Goal: Obtain resource: Download file/media

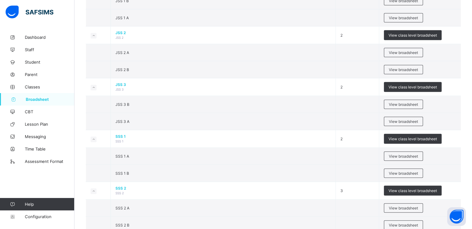
scroll to position [568, 0]
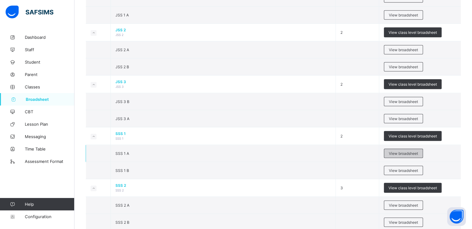
click at [405, 151] on span "View broadsheet" at bounding box center [403, 153] width 29 height 5
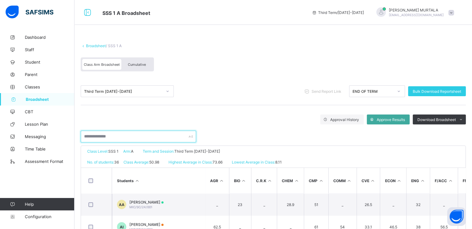
click at [128, 135] on input "text" at bounding box center [138, 137] width 115 height 12
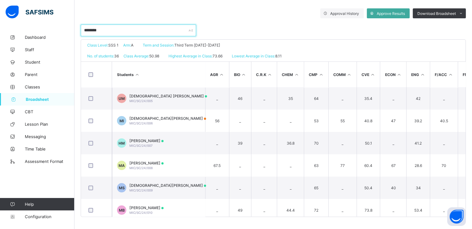
scroll to position [107, 0]
type input "*"
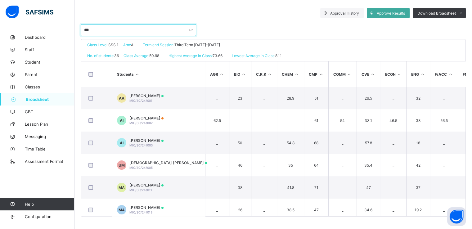
scroll to position [91, 0]
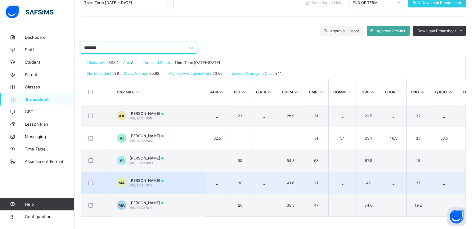
type input "********"
click at [164, 179] on span "MUHAMMAD MUHAMMAD ABUBAKAR" at bounding box center [146, 180] width 34 height 5
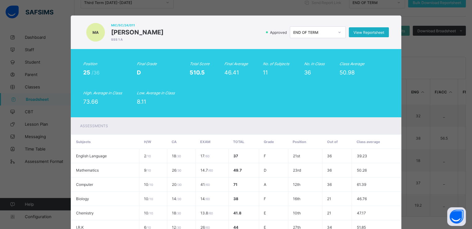
click at [370, 32] on span "View Reportsheet" at bounding box center [369, 32] width 31 height 5
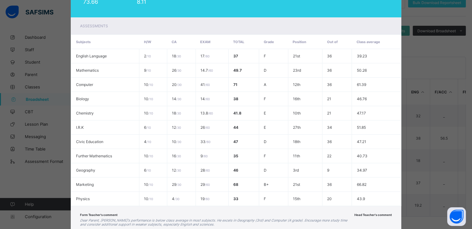
scroll to position [136, 0]
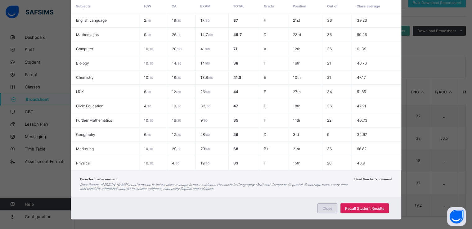
click at [330, 209] on span "Close" at bounding box center [328, 208] width 10 height 5
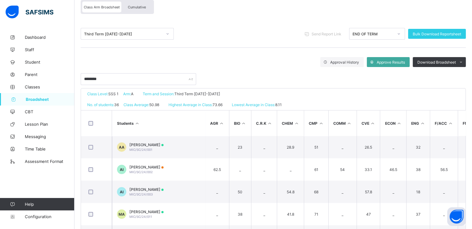
scroll to position [28, 0]
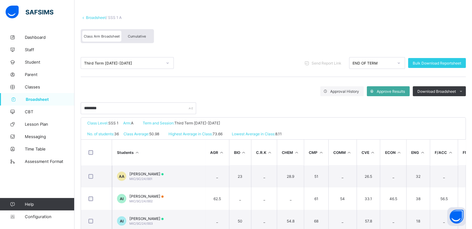
click at [137, 34] on span "Cumulative" at bounding box center [137, 36] width 18 height 4
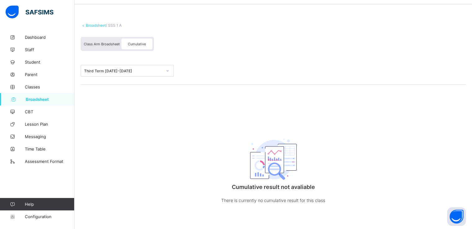
scroll to position [0, 0]
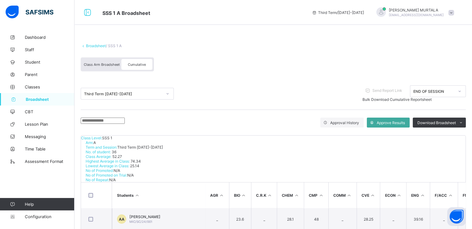
click at [120, 122] on input "text" at bounding box center [103, 121] width 44 height 6
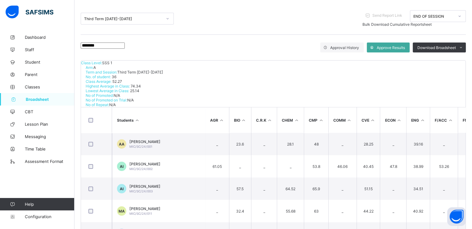
scroll to position [86, 0]
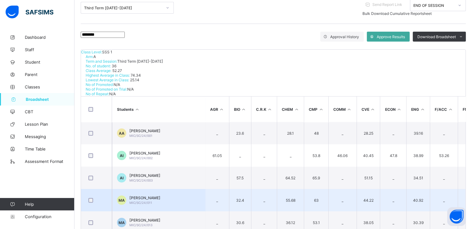
type input "********"
click at [160, 196] on span "MUHAMMAD MUHAMMAD ABUBAKAR" at bounding box center [144, 198] width 31 height 5
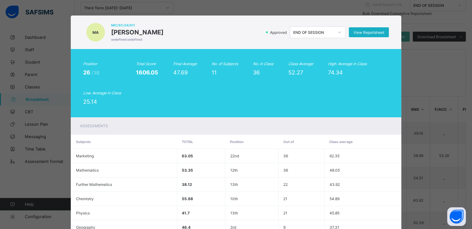
click at [367, 30] on span "View Reportsheet" at bounding box center [369, 32] width 31 height 5
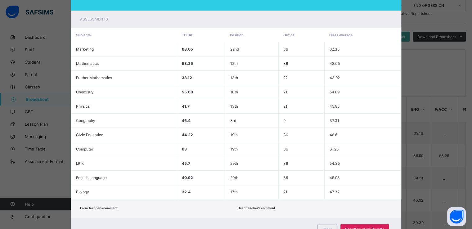
scroll to position [134, 0]
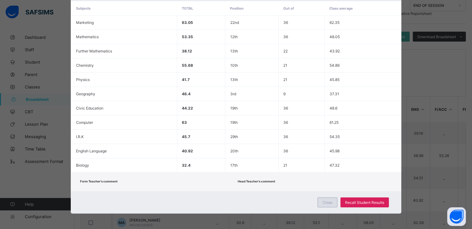
click at [326, 204] on span "Close" at bounding box center [328, 202] width 10 height 5
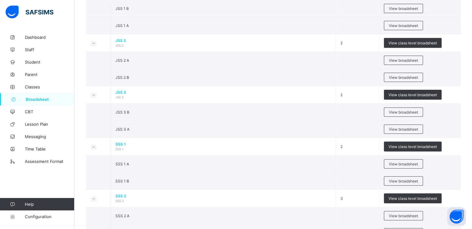
scroll to position [559, 0]
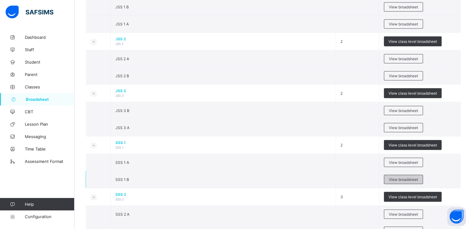
click at [402, 177] on span "View broadsheet" at bounding box center [403, 179] width 29 height 5
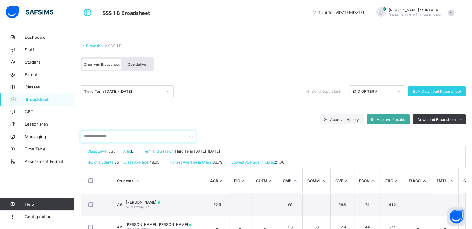
click at [112, 138] on input "text" at bounding box center [138, 137] width 115 height 12
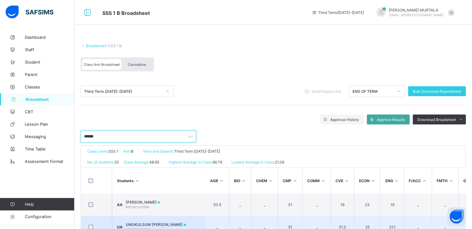
type input "******"
click at [150, 224] on span "UMUKULSUM UMAR ABDULLAHI" at bounding box center [156, 224] width 60 height 5
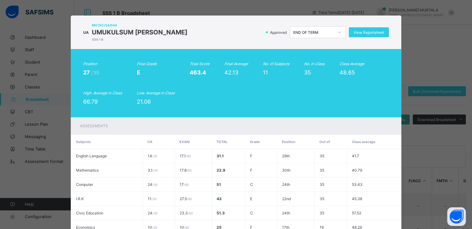
click at [450, 20] on div "UA MIC/SC/24/044 UMUKULSUM UMAR ABDULLAHI SSS 1 B Approved END OF TERM View Rep…" at bounding box center [236, 114] width 472 height 229
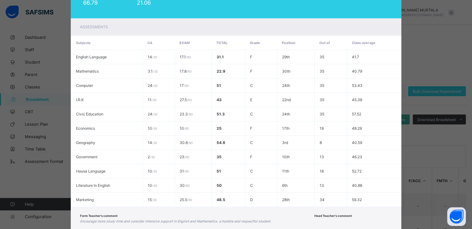
scroll to position [138, 0]
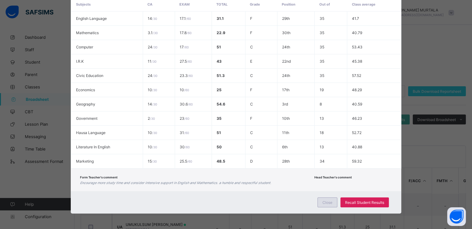
click at [327, 202] on span "Close" at bounding box center [328, 202] width 10 height 5
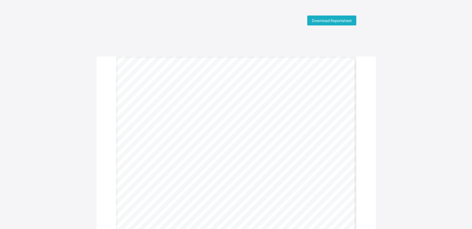
click at [328, 18] on span "Download Reportsheet" at bounding box center [332, 20] width 40 height 5
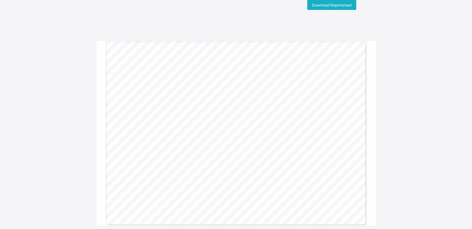
click at [345, 5] on span "Download Reportsheet" at bounding box center [332, 5] width 40 height 5
